Goal: Task Accomplishment & Management: Use online tool/utility

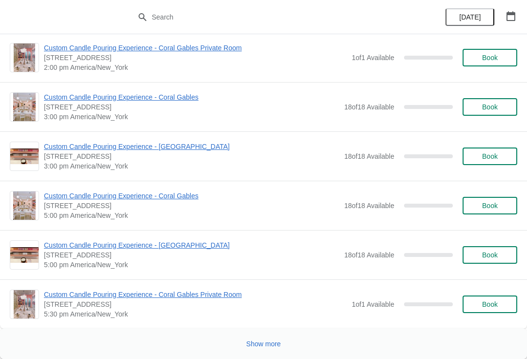
scroll to position [4664, 0]
click at [249, 339] on button "Show more" at bounding box center [264, 344] width 42 height 18
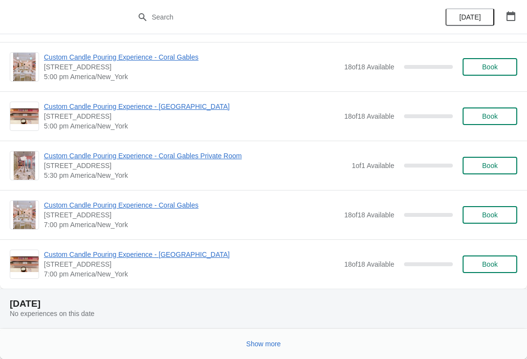
scroll to position [9065, 0]
click at [248, 337] on button "Show more" at bounding box center [264, 344] width 42 height 18
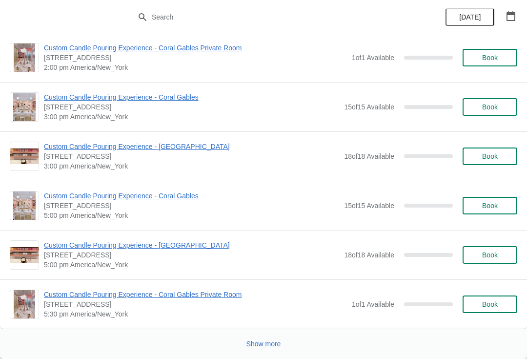
scroll to position [13998, 0]
click at [230, 334] on div "Show more" at bounding box center [260, 340] width 516 height 19
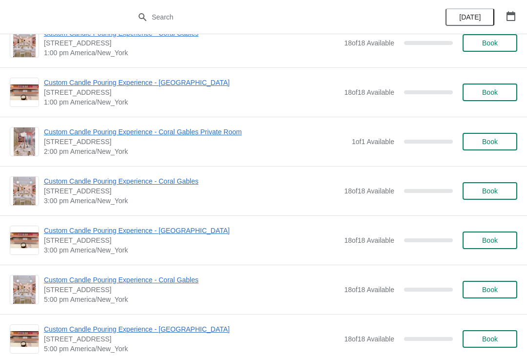
scroll to position [13184, 0]
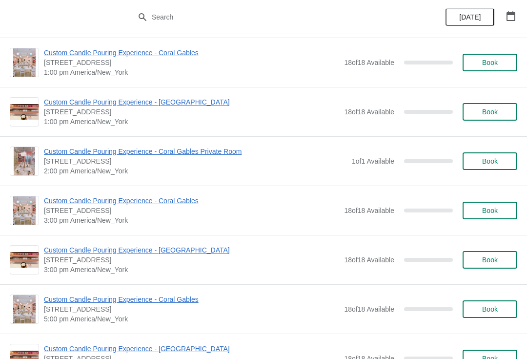
click at [455, 33] on div "[DATE]" at bounding box center [481, 17] width 93 height 34
click at [465, 12] on button "[DATE]" at bounding box center [470, 17] width 49 height 18
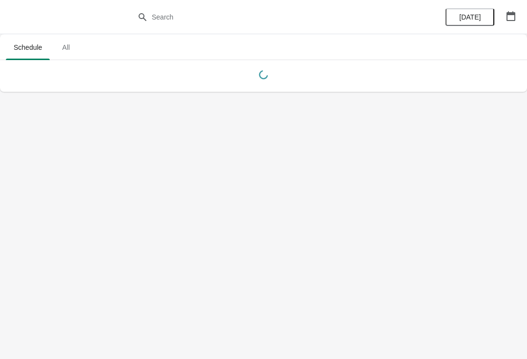
click at [500, 15] on div "[DATE]" at bounding box center [481, 17] width 93 height 34
click at [503, 21] on button "button" at bounding box center [511, 16] width 18 height 18
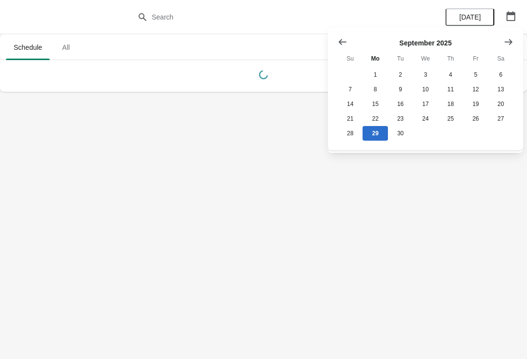
click at [506, 41] on icon "Show next month, October 2025" at bounding box center [509, 42] width 10 height 10
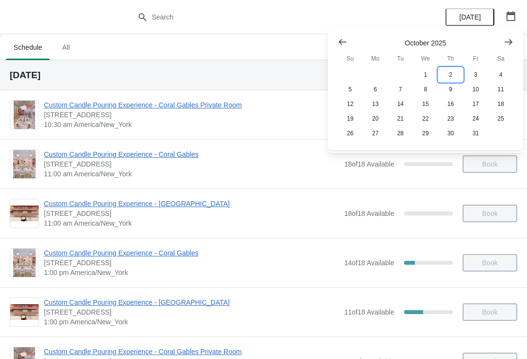
click at [456, 71] on button "2" at bounding box center [450, 74] width 25 height 15
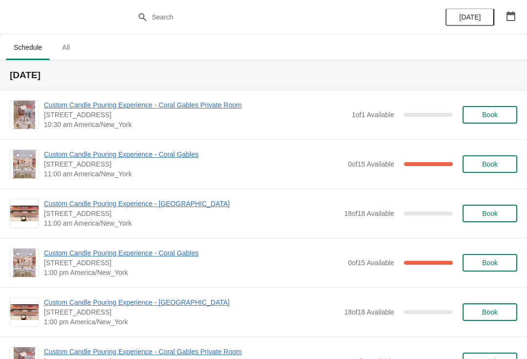
click at [480, 25] on button "[DATE]" at bounding box center [470, 17] width 49 height 18
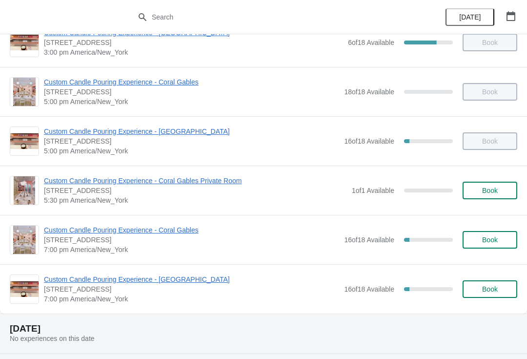
scroll to position [418, 0]
click at [162, 230] on span "Custom Candle Pouring Experience - Coral Gables" at bounding box center [191, 230] width 295 height 10
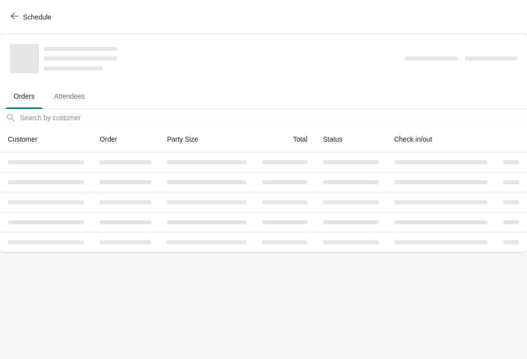
scroll to position [0, 0]
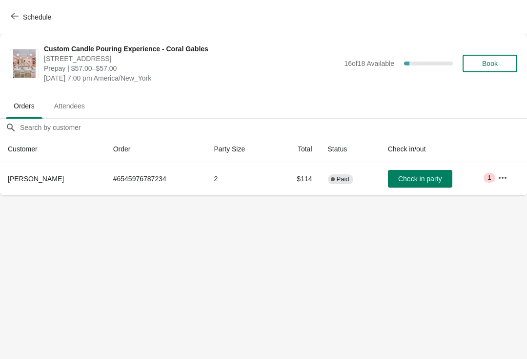
click at [430, 180] on span "Check in party" at bounding box center [419, 179] width 43 height 8
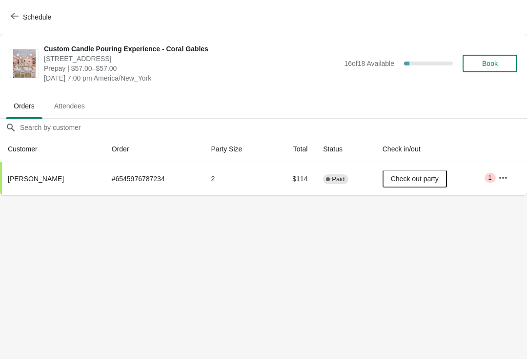
click at [92, 295] on body "Schedule Custom Candle Pouring Experience - Coral Gables 154 Giralda Avenue, Co…" at bounding box center [263, 179] width 527 height 359
click at [23, 15] on span "Schedule" at bounding box center [37, 17] width 28 height 8
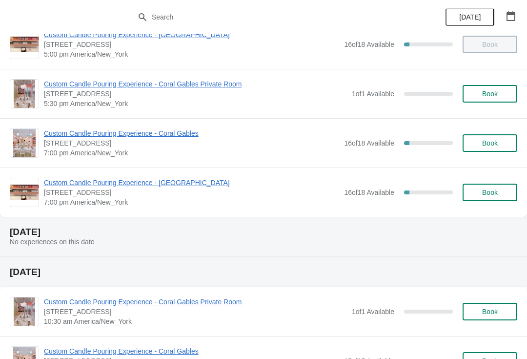
scroll to position [515, 0]
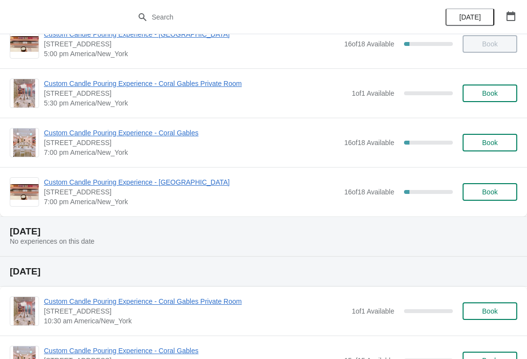
click at [121, 135] on span "Custom Candle Pouring Experience - Coral Gables" at bounding box center [191, 133] width 295 height 10
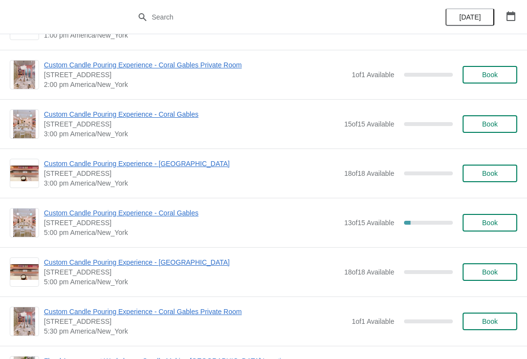
scroll to position [998, 0]
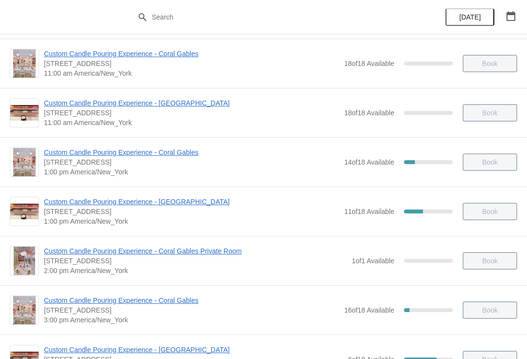
scroll to position [116, 0]
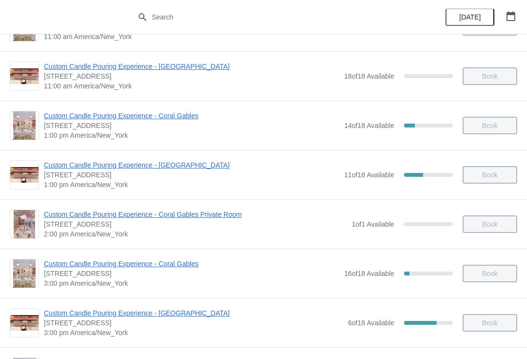
scroll to position [136, 0]
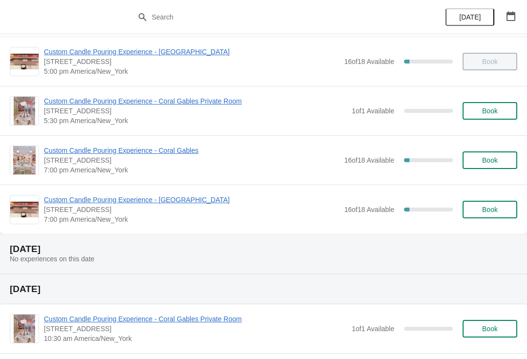
scroll to position [503, 0]
